Goal: Task Accomplishment & Management: Manage account settings

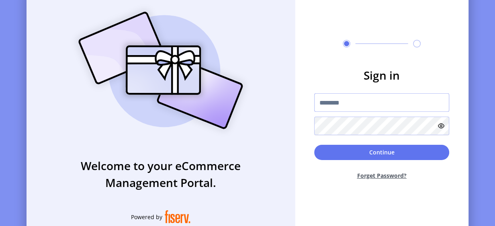
type input "**********"
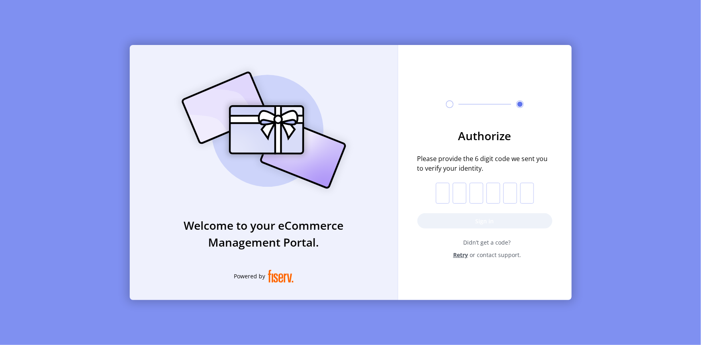
click at [443, 194] on input "text" at bounding box center [443, 193] width 14 height 21
type input "*"
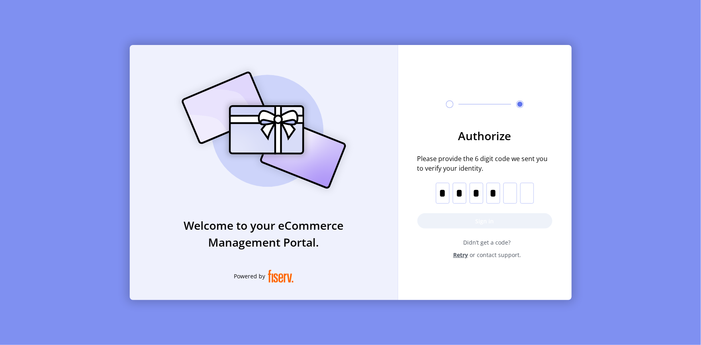
type input "*"
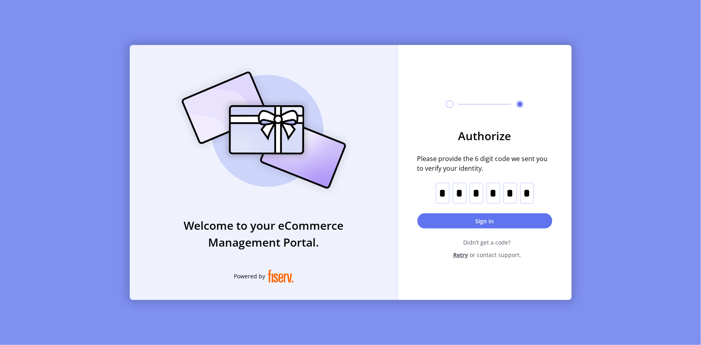
type input "*"
click at [478, 216] on button "Sign in" at bounding box center [484, 220] width 135 height 15
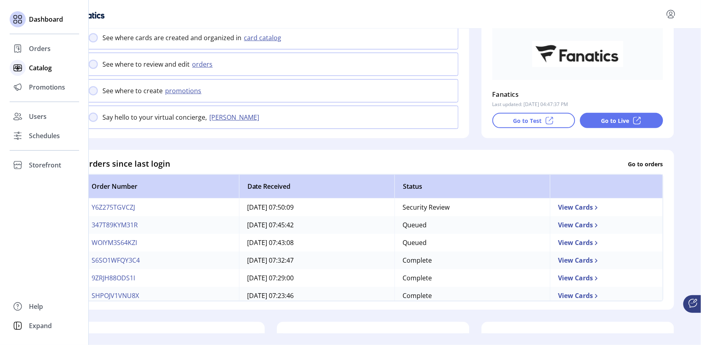
click at [42, 69] on span "Catalog" at bounding box center [40, 68] width 23 height 10
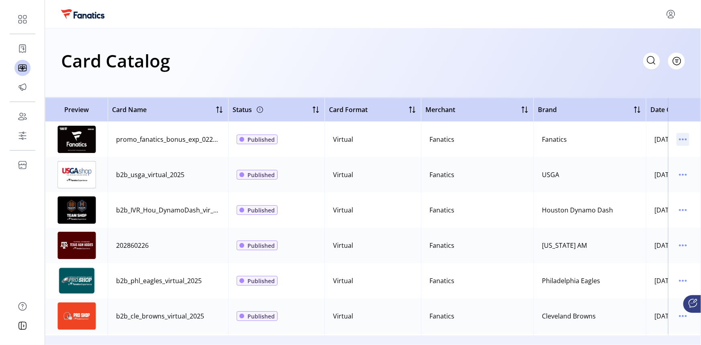
click at [498, 138] on icon "menu" at bounding box center [682, 139] width 13 height 13
click at [498, 152] on span "View Details" at bounding box center [645, 155] width 67 height 6
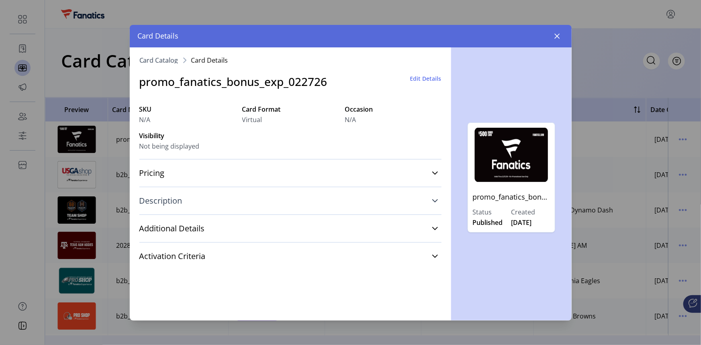
click at [431, 201] on link "Description" at bounding box center [290, 201] width 302 height 18
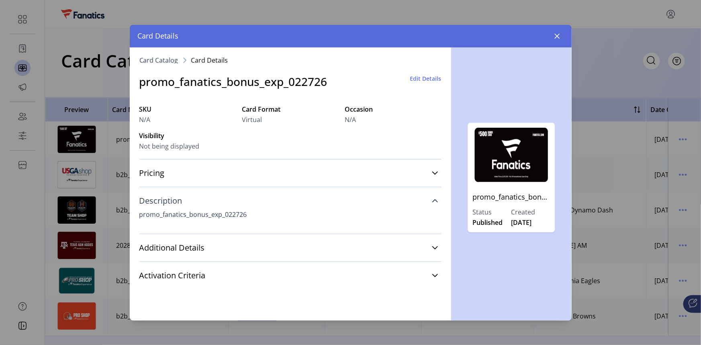
click at [434, 199] on icon at bounding box center [435, 200] width 6 height 3
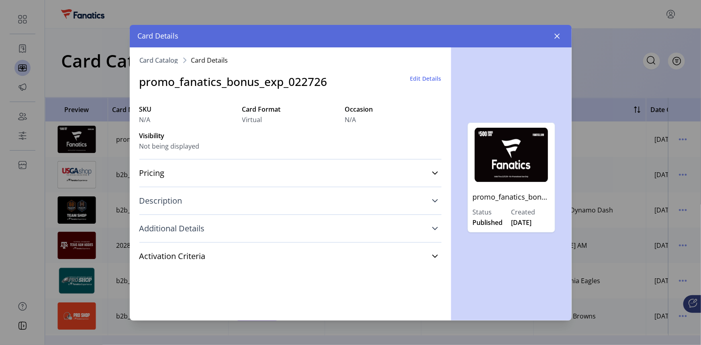
click at [434, 228] on icon at bounding box center [435, 228] width 6 height 3
click at [432, 226] on icon at bounding box center [435, 228] width 6 height 6
click at [434, 230] on icon at bounding box center [435, 256] width 6 height 6
click at [433, 230] on icon at bounding box center [435, 256] width 6 height 3
click at [435, 171] on icon at bounding box center [435, 173] width 6 height 6
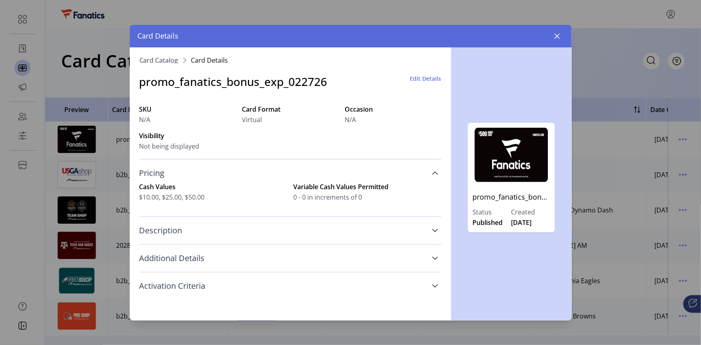
click at [435, 171] on icon at bounding box center [435, 173] width 6 height 6
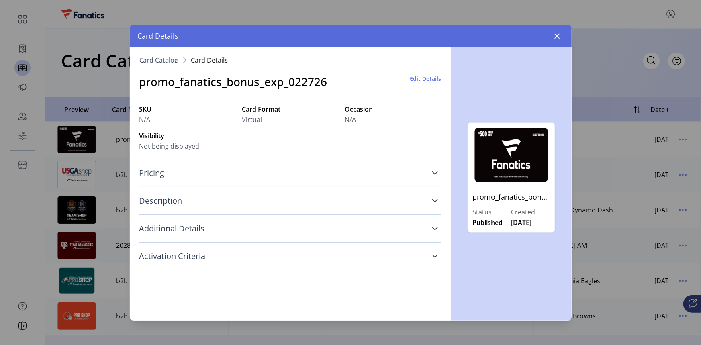
click at [498, 197] on p "promo_fanatics_bonus_exp_022726" at bounding box center [511, 197] width 77 height 20
click at [498, 158] on img at bounding box center [511, 155] width 77 height 54
click at [498, 34] on icon "button" at bounding box center [556, 35] width 5 height 5
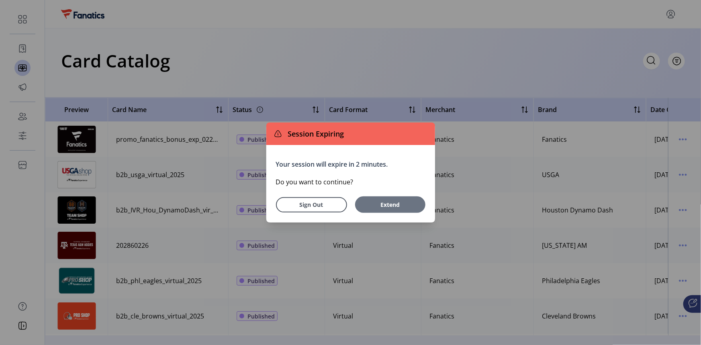
click at [390, 202] on span "Extend" at bounding box center [390, 204] width 62 height 8
click at [405, 200] on span "Extend" at bounding box center [390, 204] width 62 height 8
click at [320, 206] on span "Sign Out" at bounding box center [311, 204] width 51 height 8
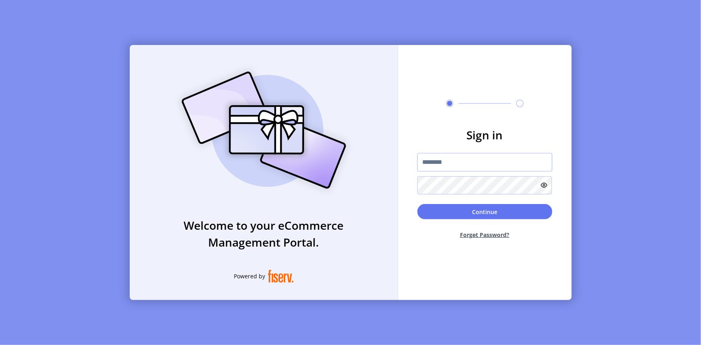
type input "**********"
